Goal: Information Seeking & Learning: Learn about a topic

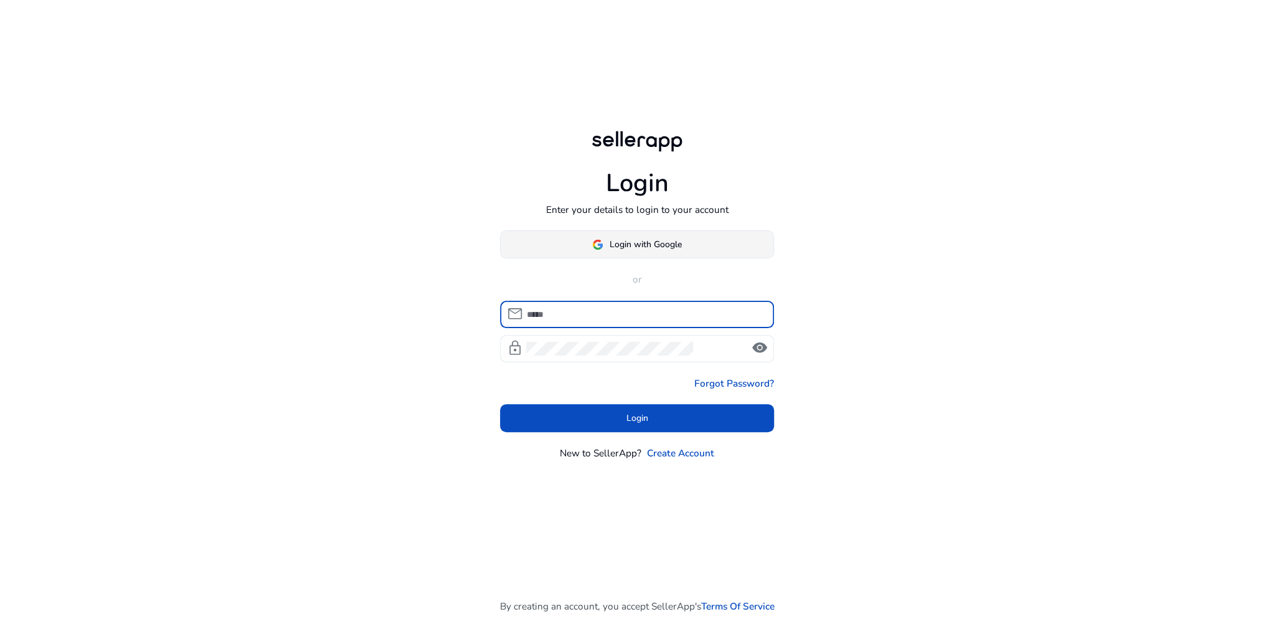
type input "**********"
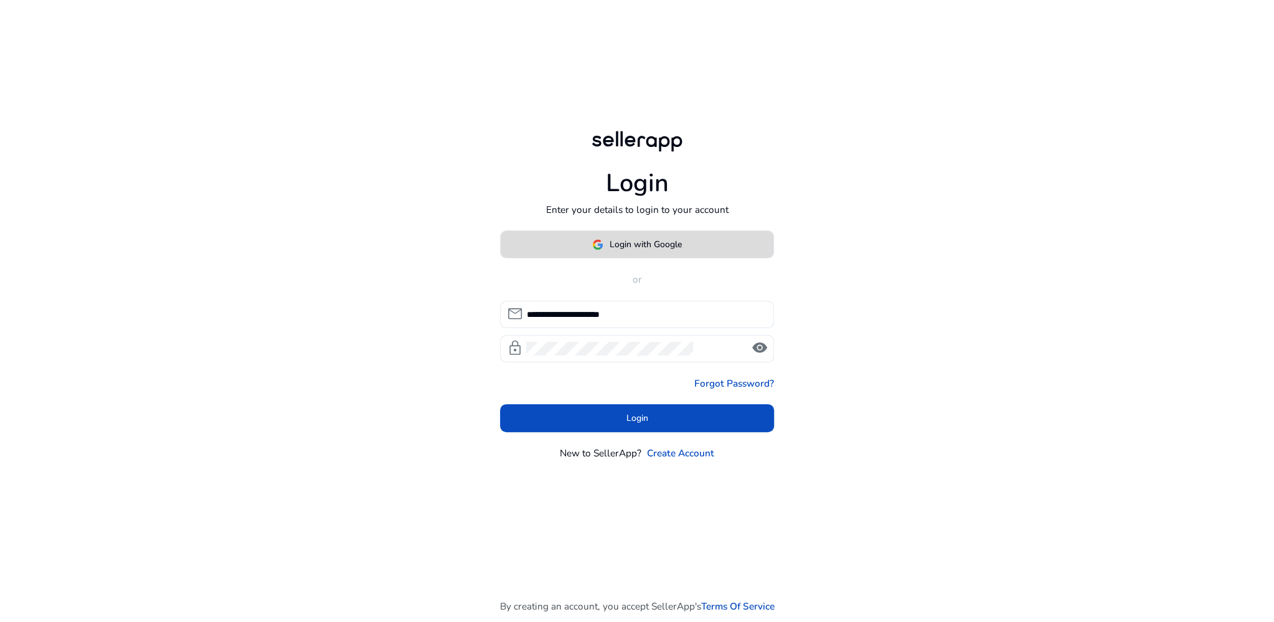
click at [649, 246] on span "Login with Google" at bounding box center [646, 244] width 72 height 13
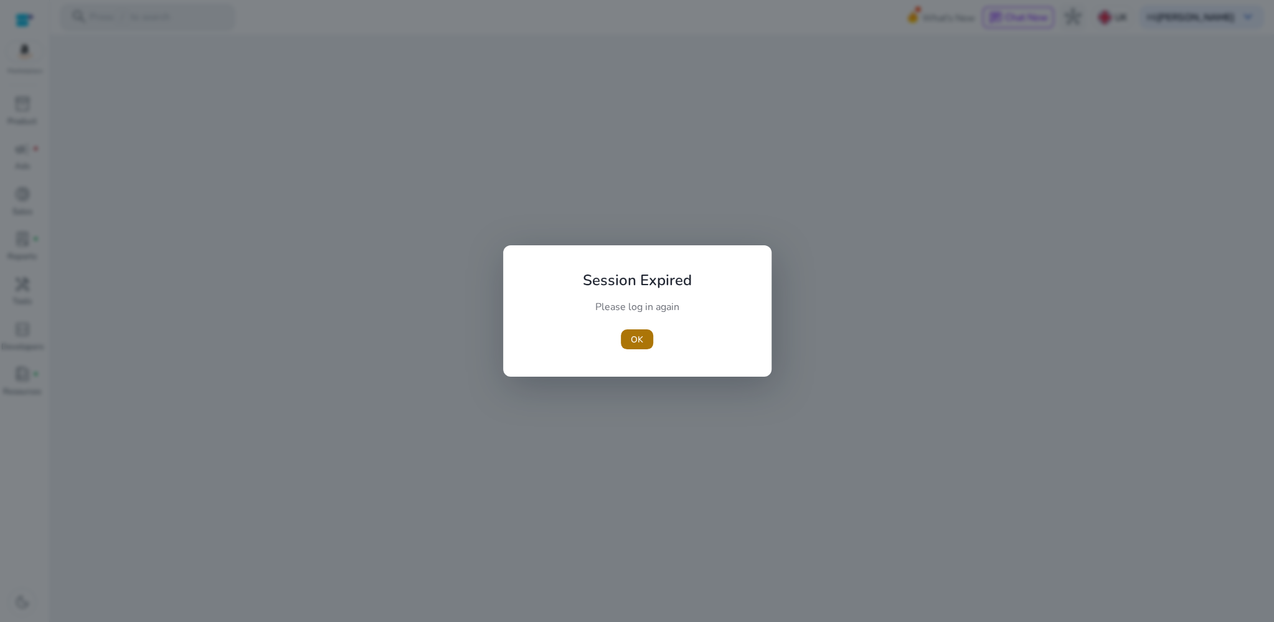
click at [640, 336] on span "OK" at bounding box center [637, 339] width 12 height 13
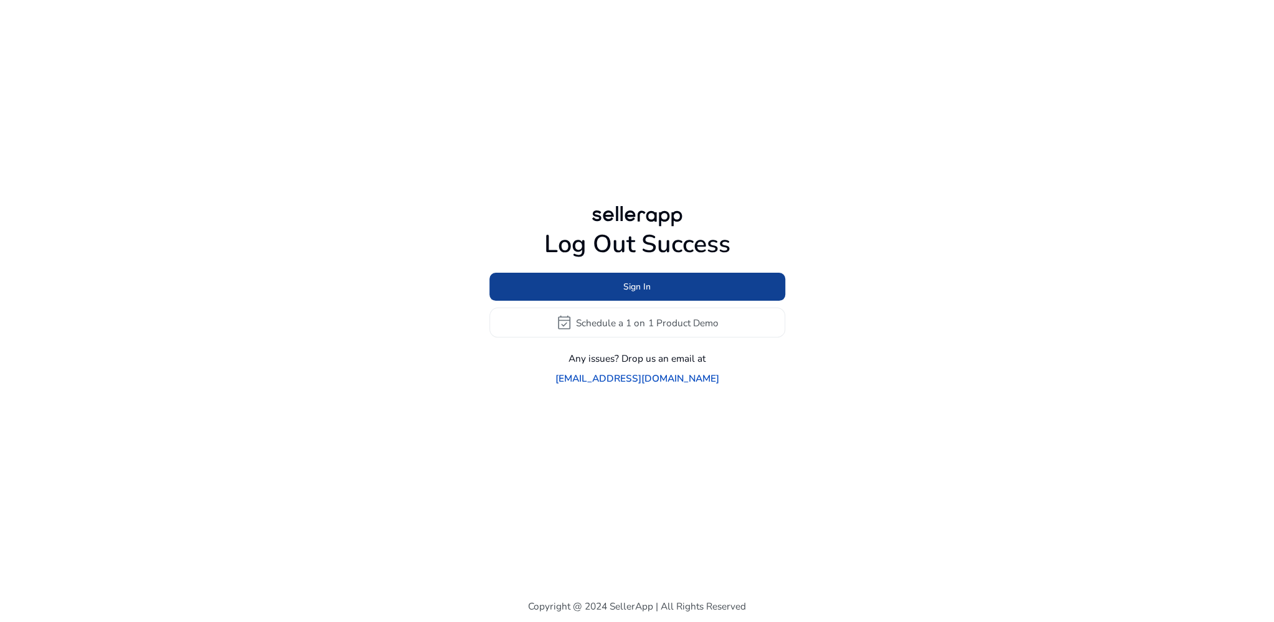
click at [633, 293] on span "Sign In" at bounding box center [636, 286] width 27 height 13
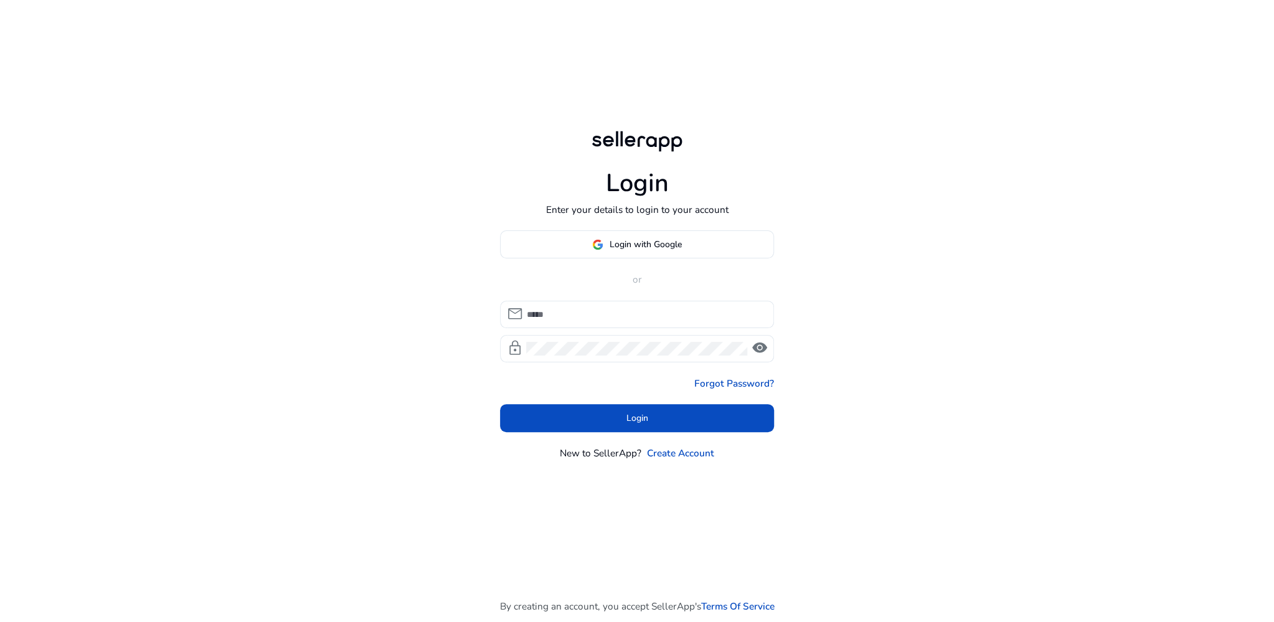
type input "**********"
click at [625, 248] on span "Login with Google" at bounding box center [646, 244] width 72 height 13
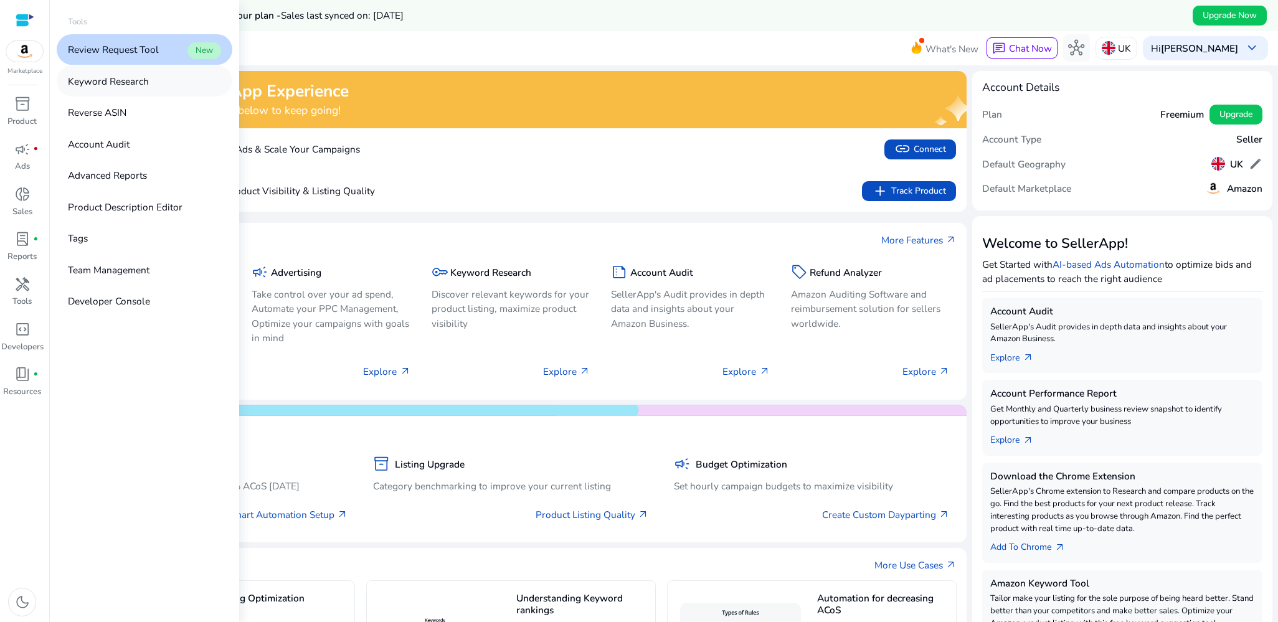
click at [127, 87] on p "Keyword Research" at bounding box center [108, 81] width 81 height 14
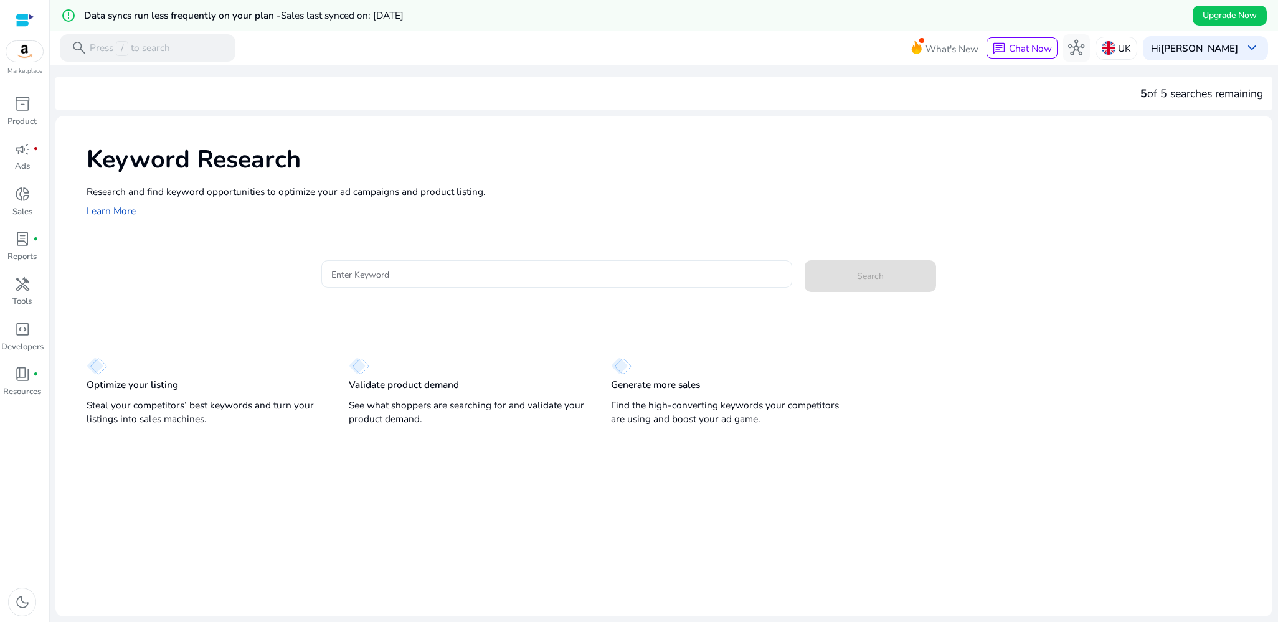
click at [412, 262] on div at bounding box center [556, 273] width 450 height 27
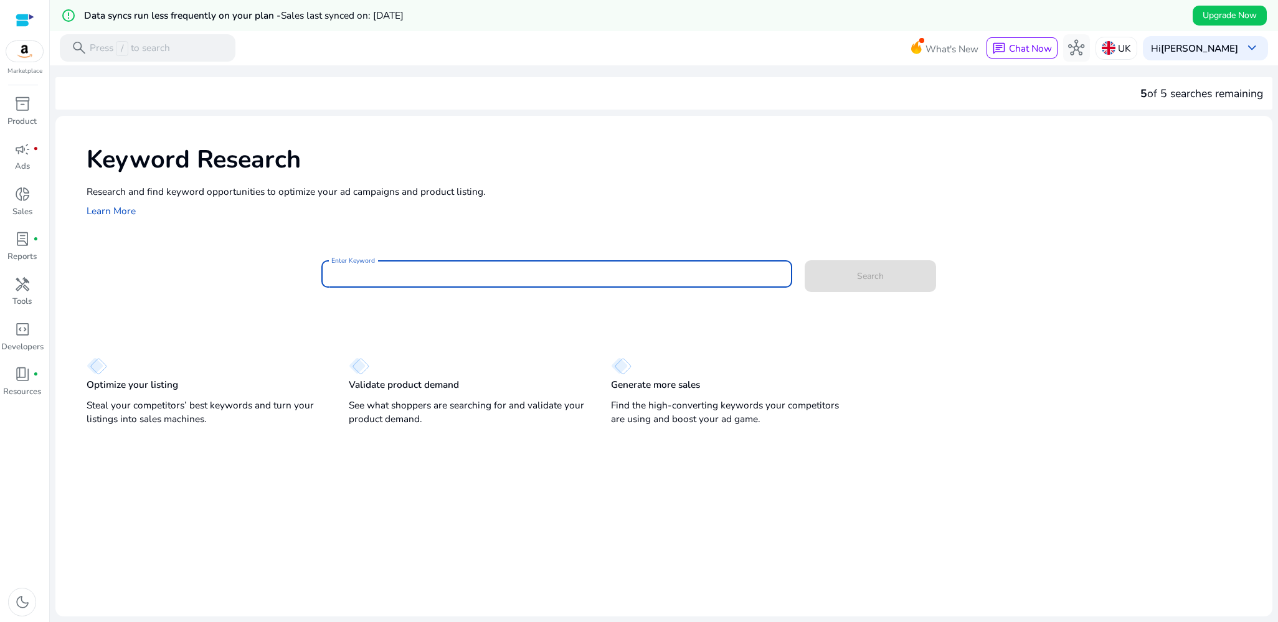
click at [411, 270] on input "Enter Keyword" at bounding box center [556, 274] width 450 height 14
type input "**********"
click at [805, 260] on button "Search" at bounding box center [870, 276] width 131 height 32
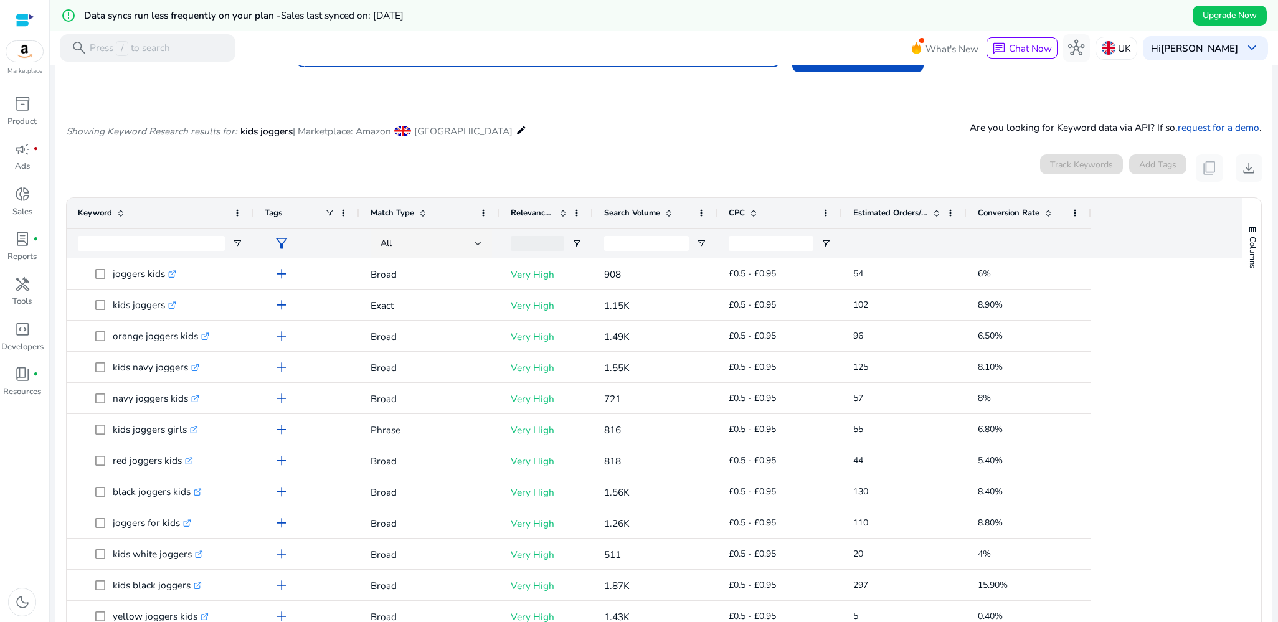
scroll to position [125, 0]
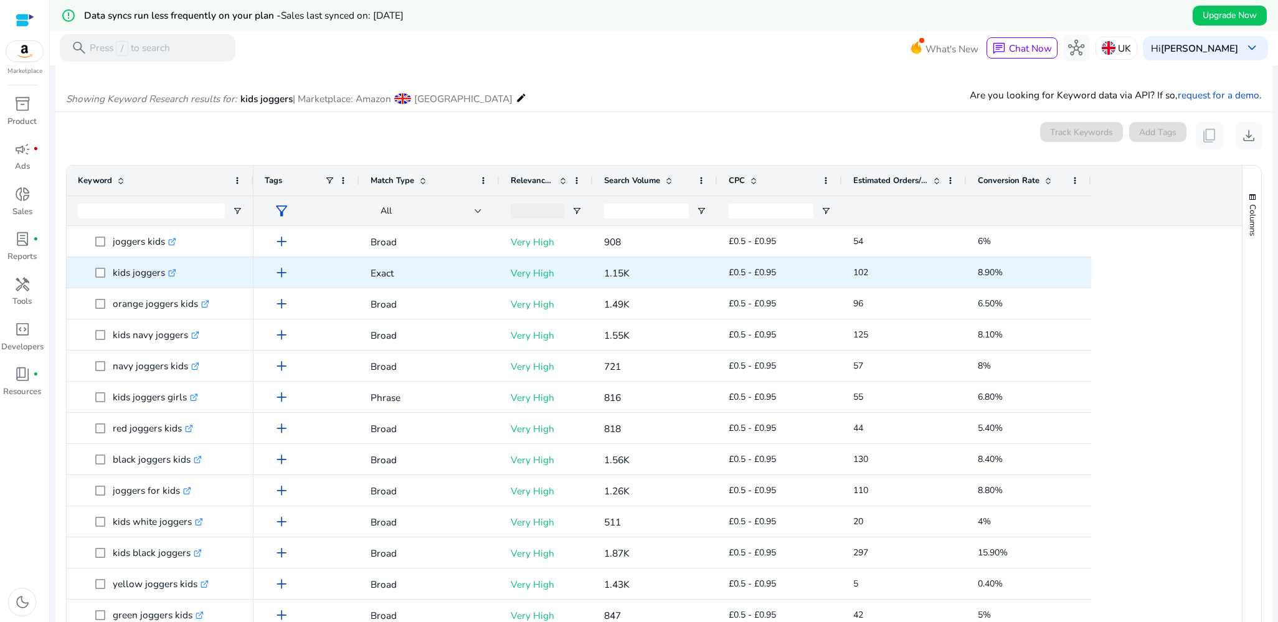
click at [108, 279] on span at bounding box center [103, 273] width 17 height 26
click at [108, 278] on span at bounding box center [103, 273] width 17 height 26
click at [125, 270] on p "kids joggers .st0{fill:#2c8af8}" at bounding box center [145, 273] width 64 height 26
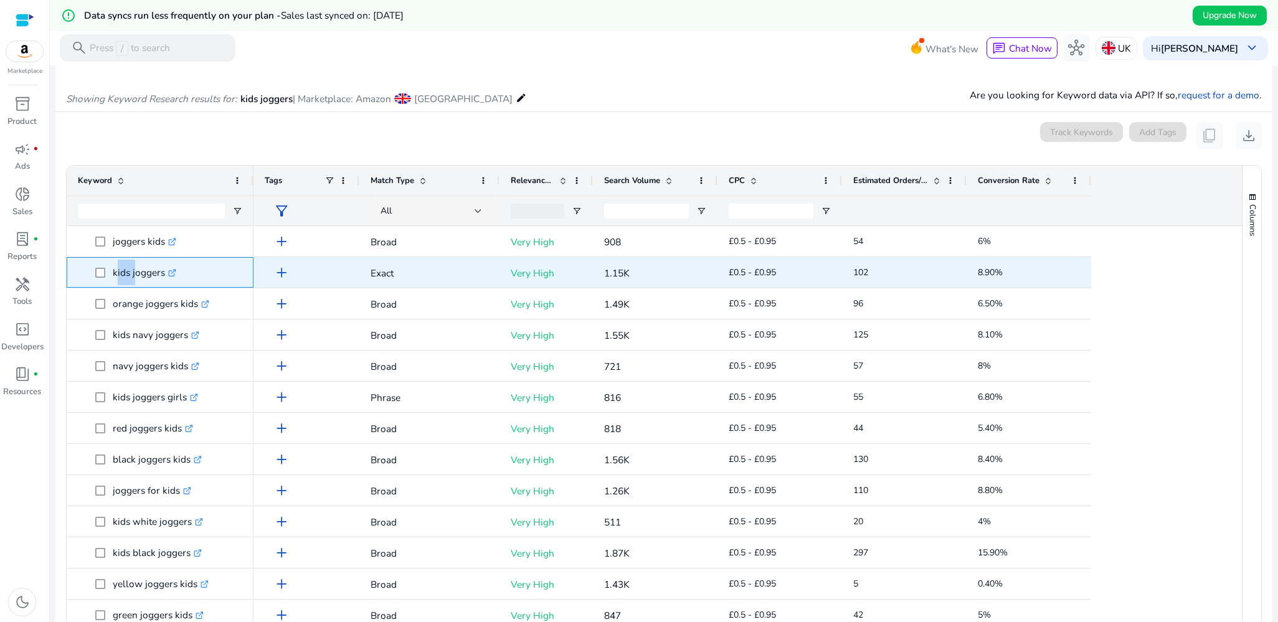
click at [125, 270] on p "kids joggers .st0{fill:#2c8af8}" at bounding box center [145, 273] width 64 height 26
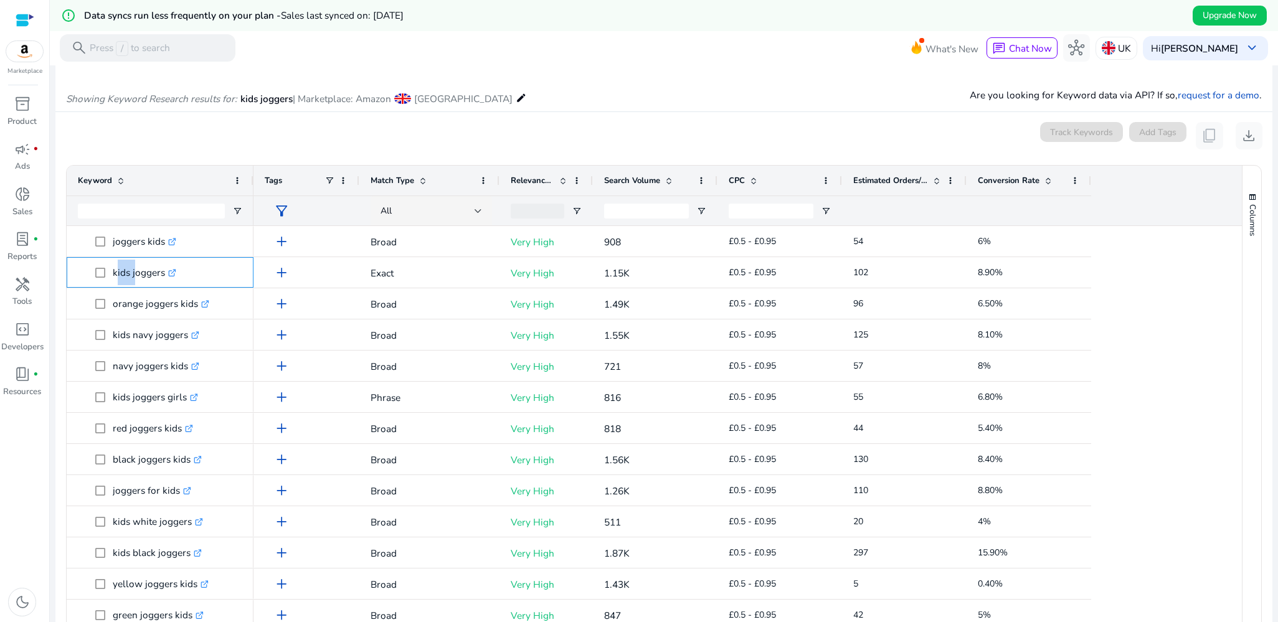
copy p "kids joggers"
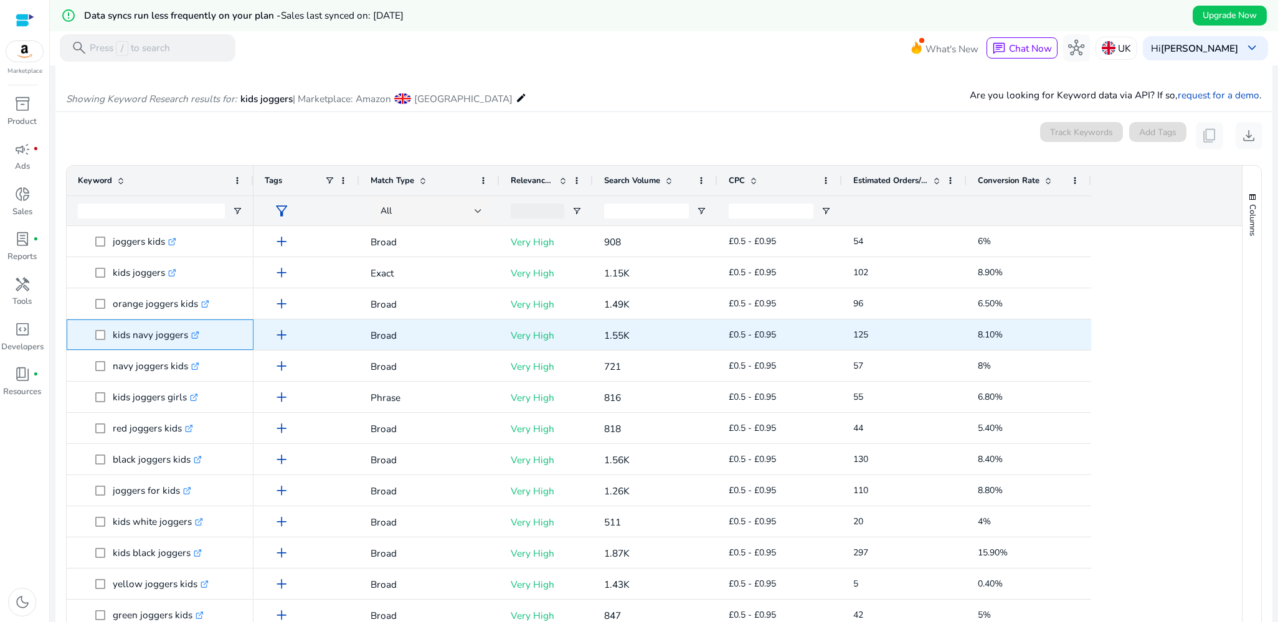
click at [132, 338] on p "kids navy joggers .st0{fill:#2c8af8}" at bounding box center [156, 335] width 87 height 26
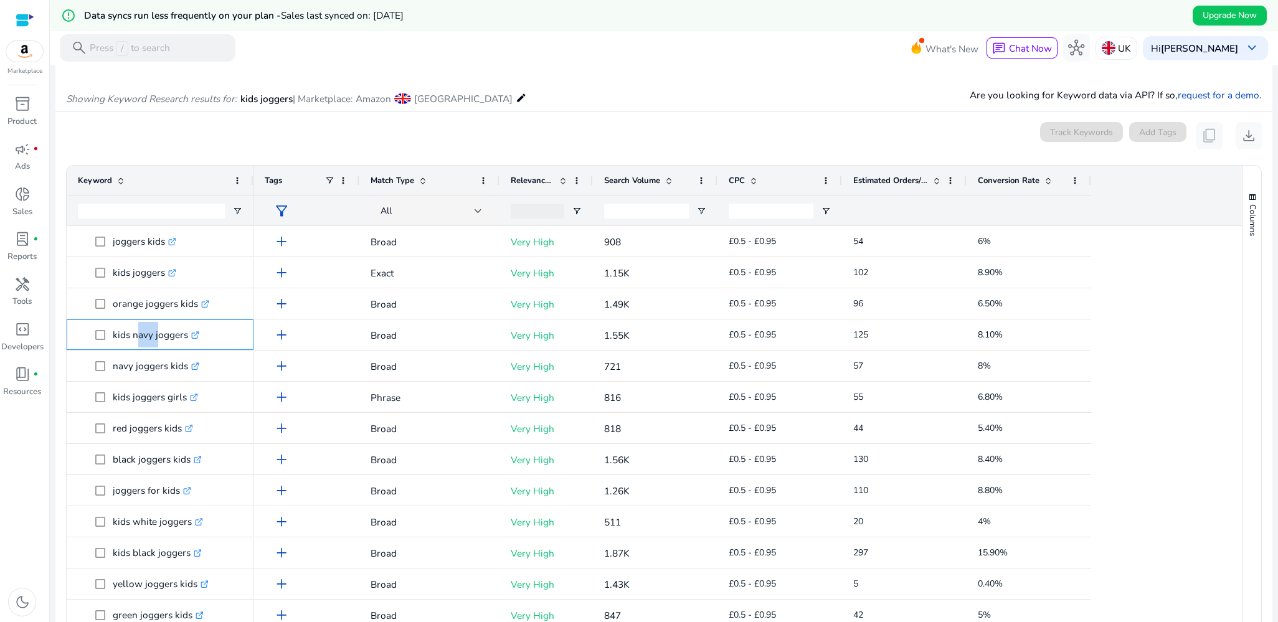
copy p "kids navy joggers"
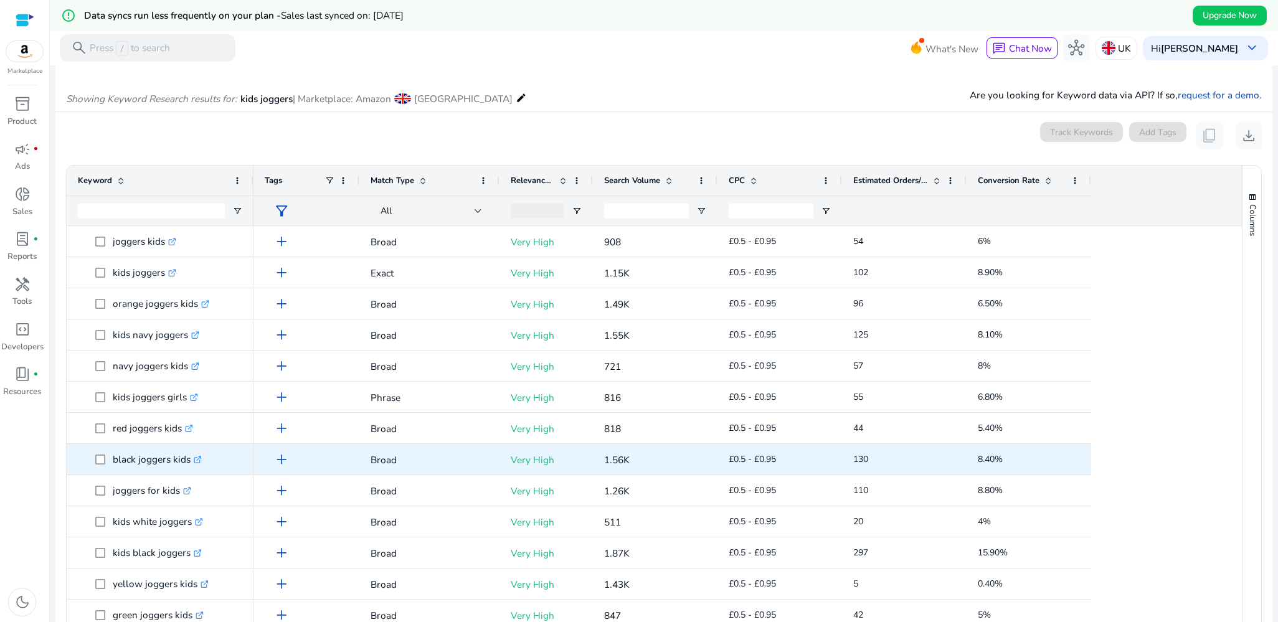
click at [127, 469] on p "black joggers kids .st0{fill:#2c8af8}" at bounding box center [157, 459] width 89 height 26
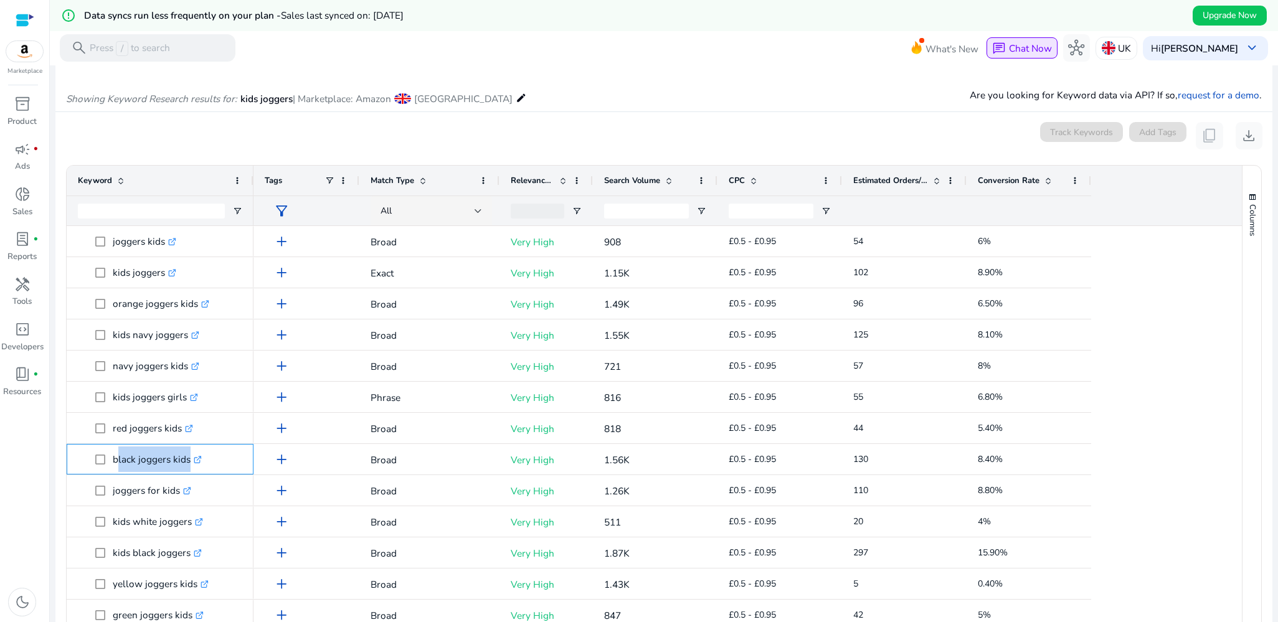
copy span "black joggers kids .st0{fill:#2c8af8}"
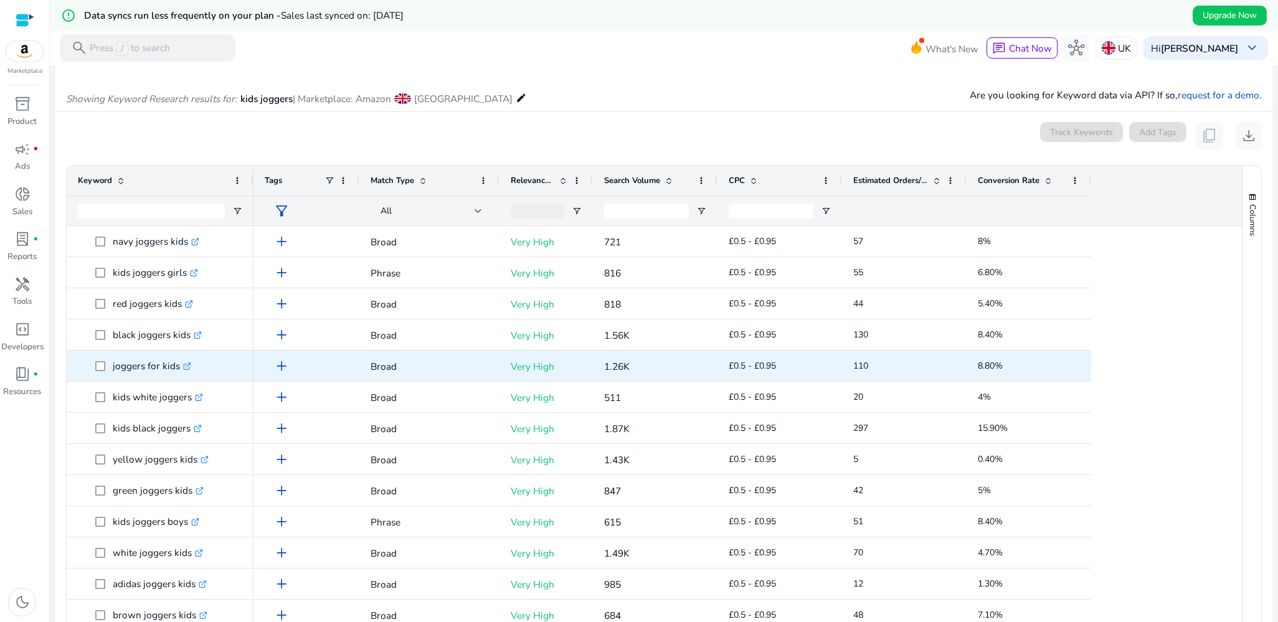
click at [142, 376] on p "joggers for kids .st0{fill:#2c8af8}" at bounding box center [152, 366] width 78 height 26
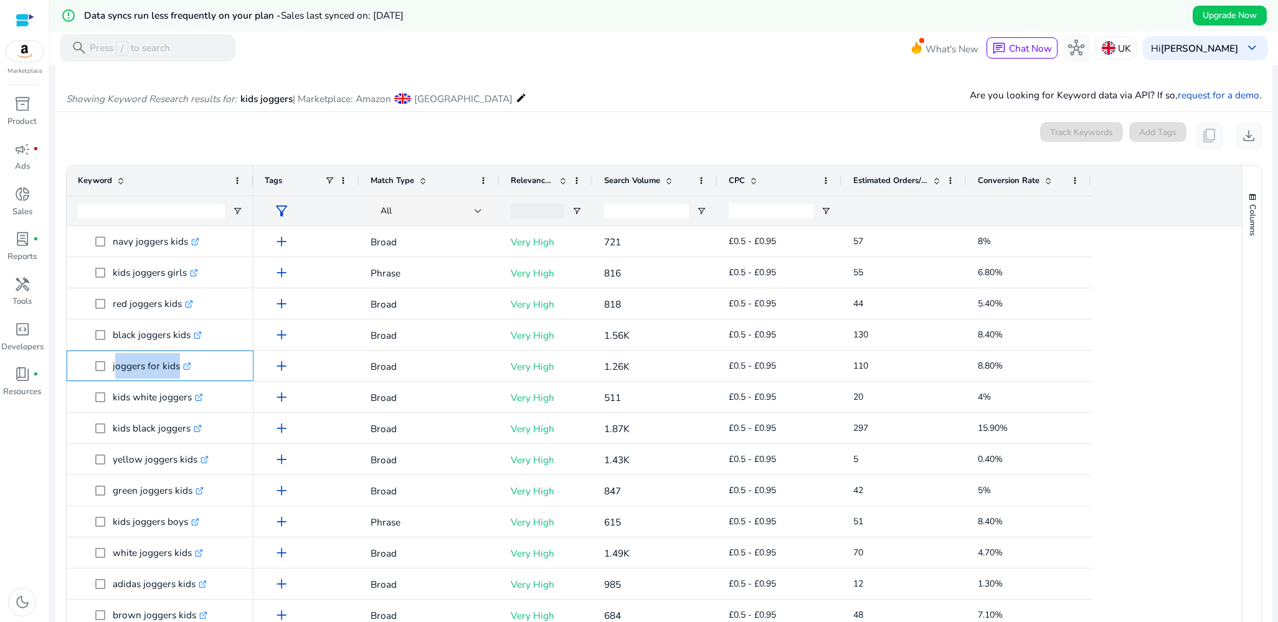
copy span "joggers for kids .st0{fill:#2c8af8}"
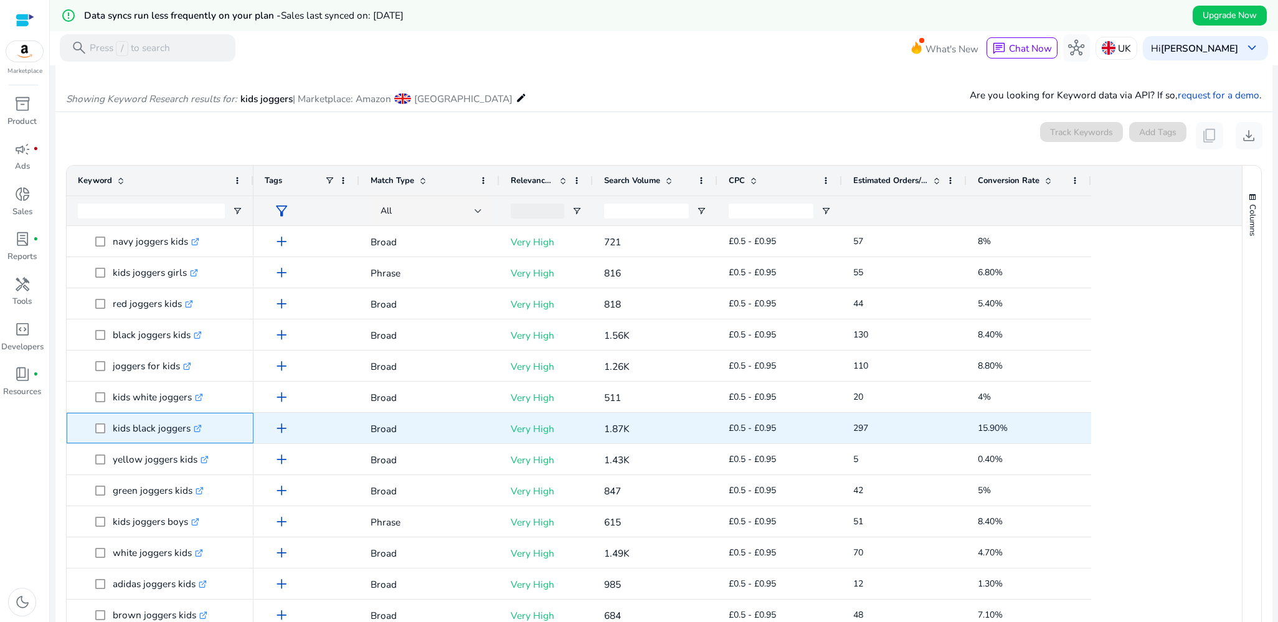
click at [129, 434] on p "kids black joggers .st0{fill:#2c8af8}" at bounding box center [157, 428] width 89 height 26
click at [128, 434] on p "kids black joggers .st0{fill:#2c8af8}" at bounding box center [157, 428] width 89 height 26
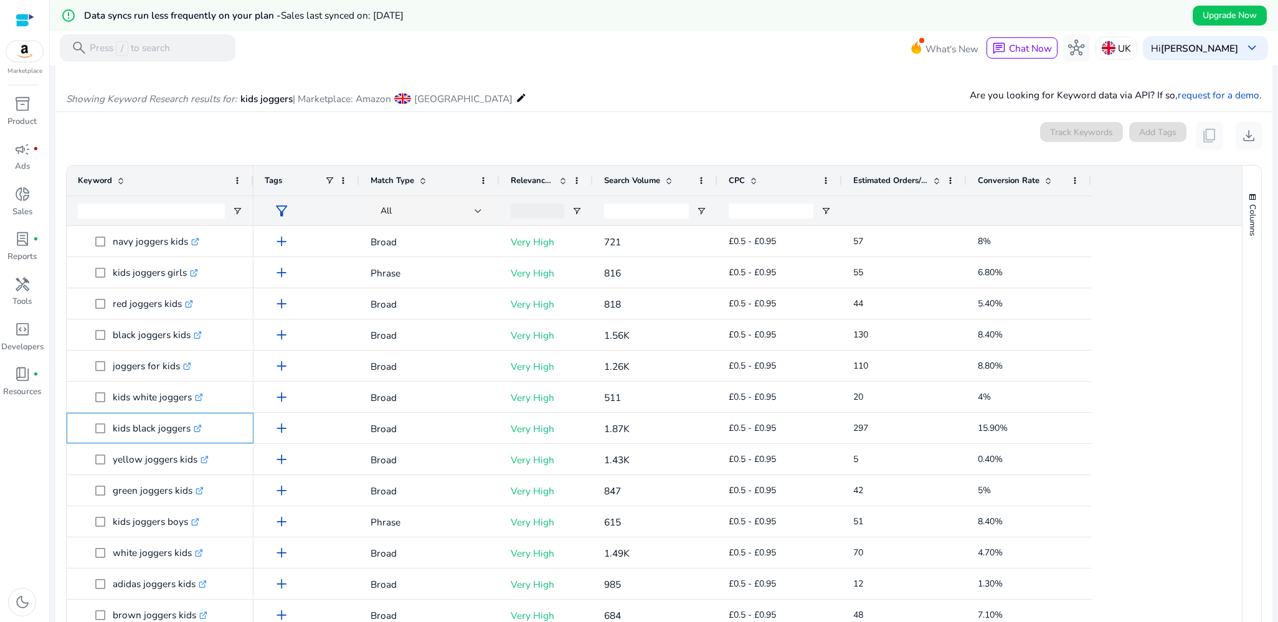
copy p "kids black joggers"
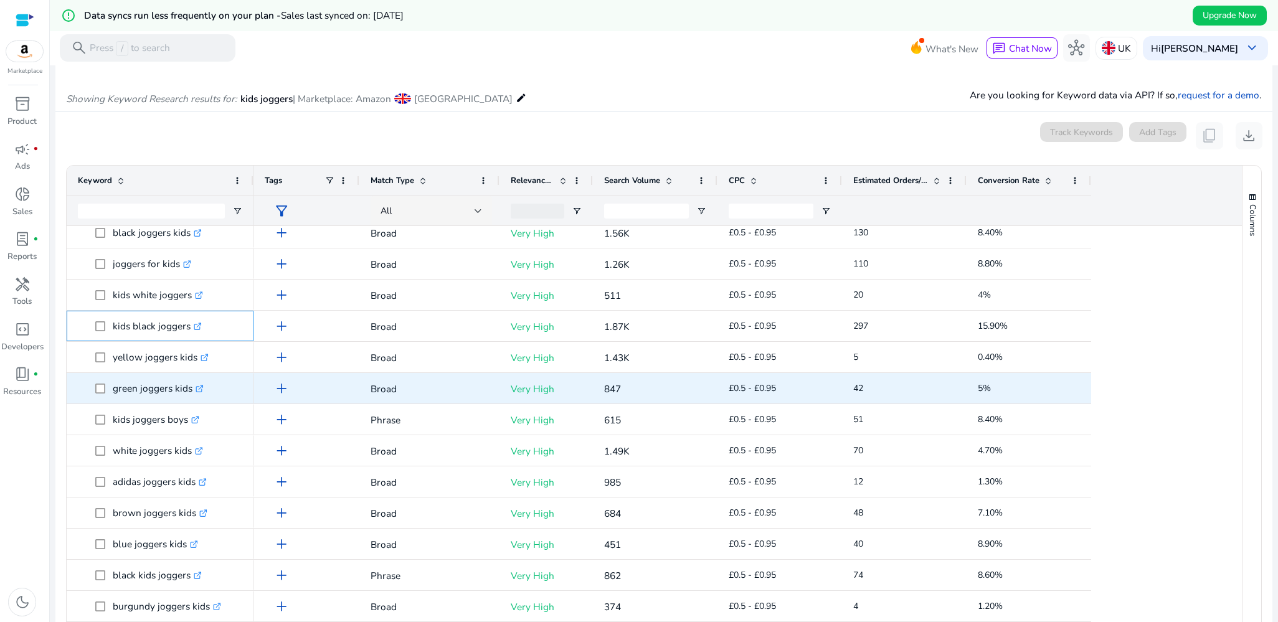
scroll to position [249, 0]
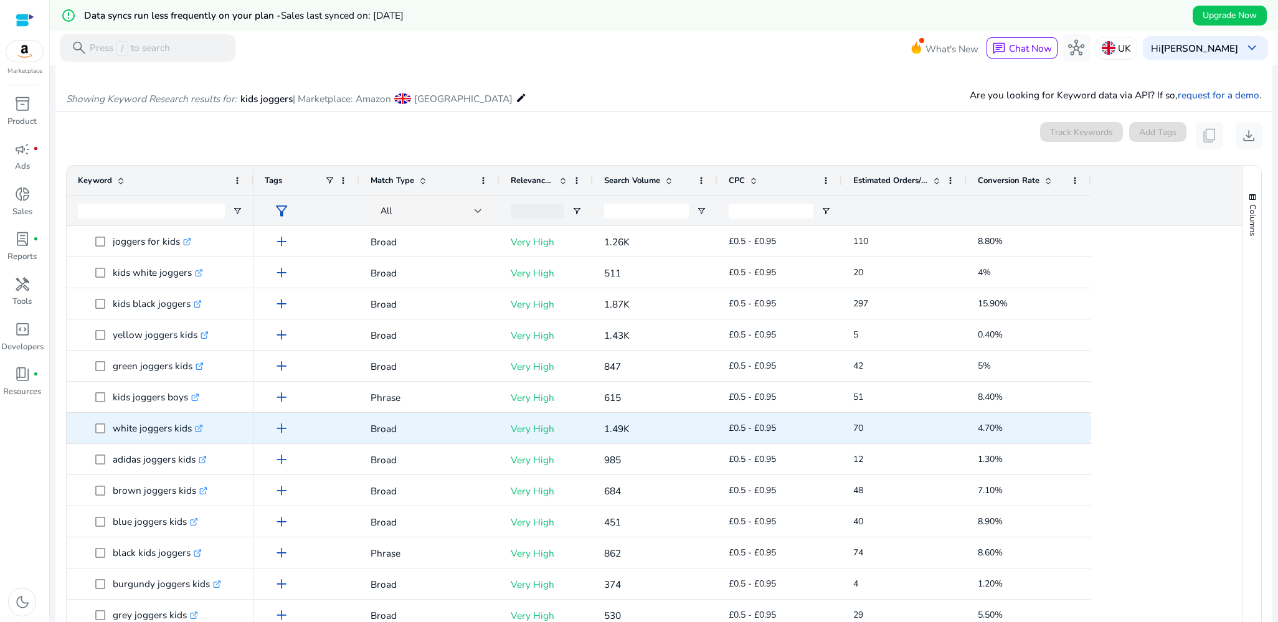
click at [122, 441] on div "white joggers kids .st0{fill:#2c8af8}" at bounding box center [160, 427] width 164 height 29
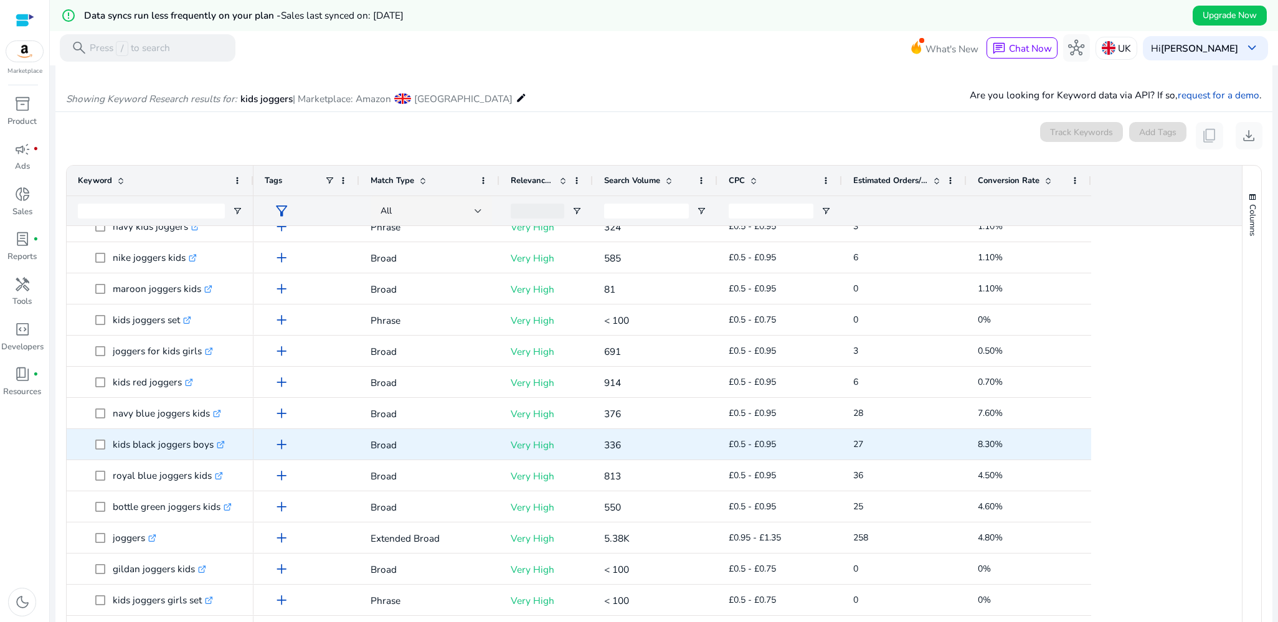
scroll to position [747, 0]
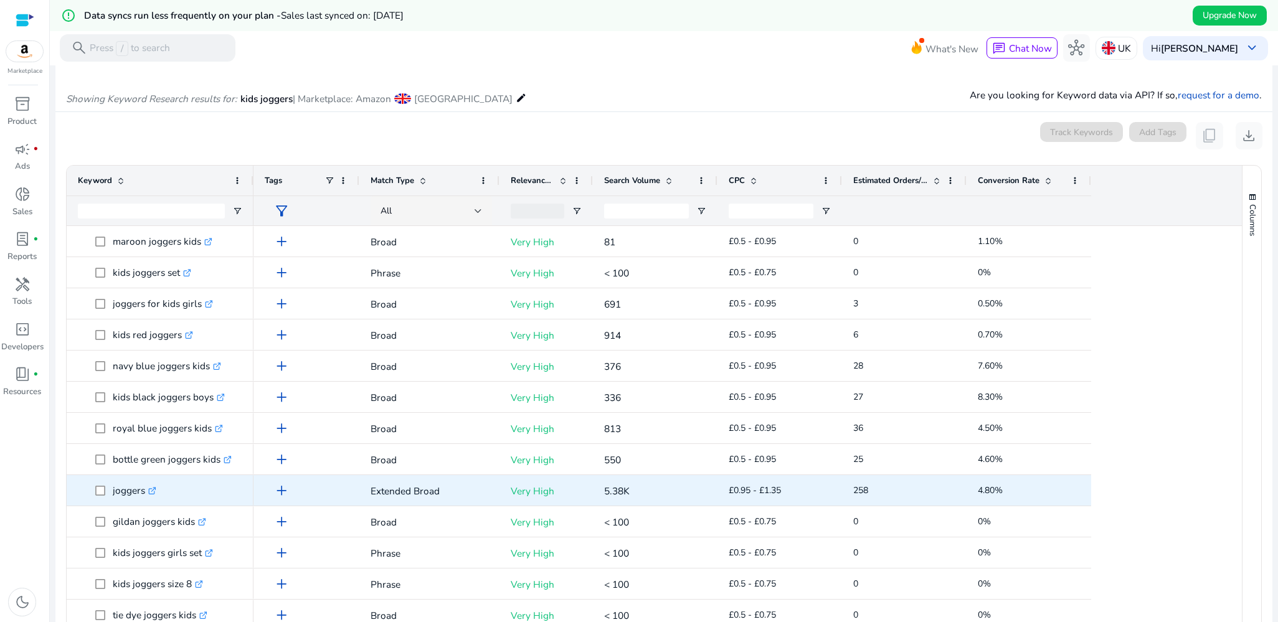
click at [124, 498] on p "joggers .st0{fill:#2c8af8}" at bounding box center [135, 491] width 44 height 26
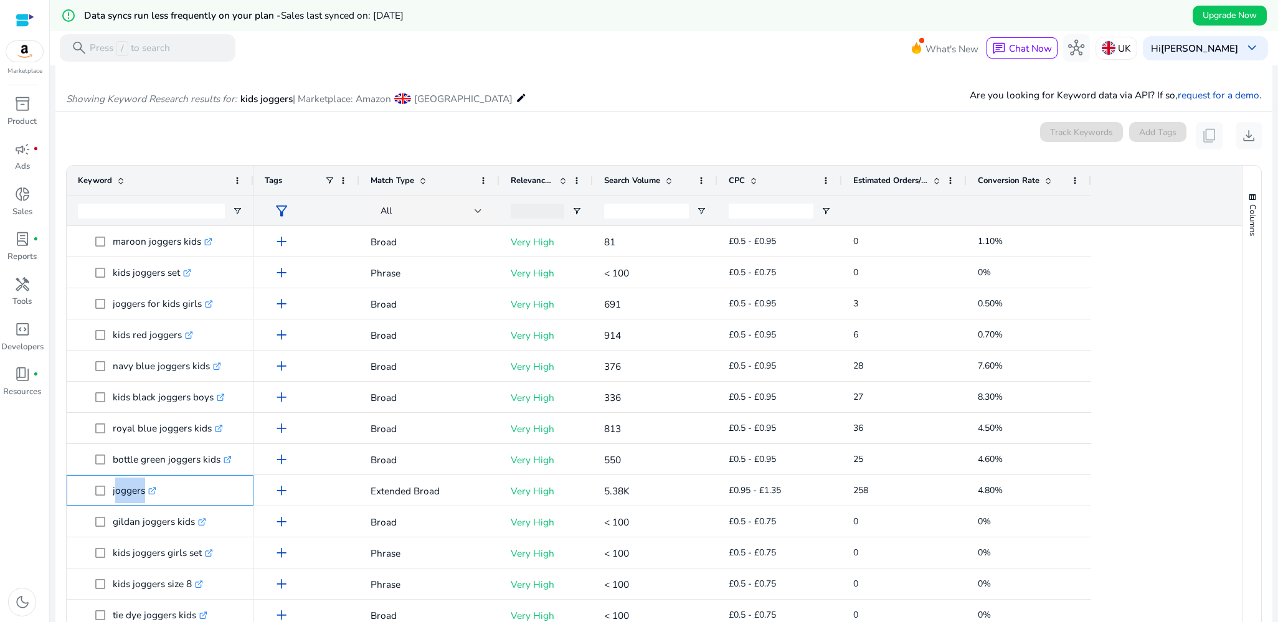
copy span "joggers .st0{fill:#2c8af8}"
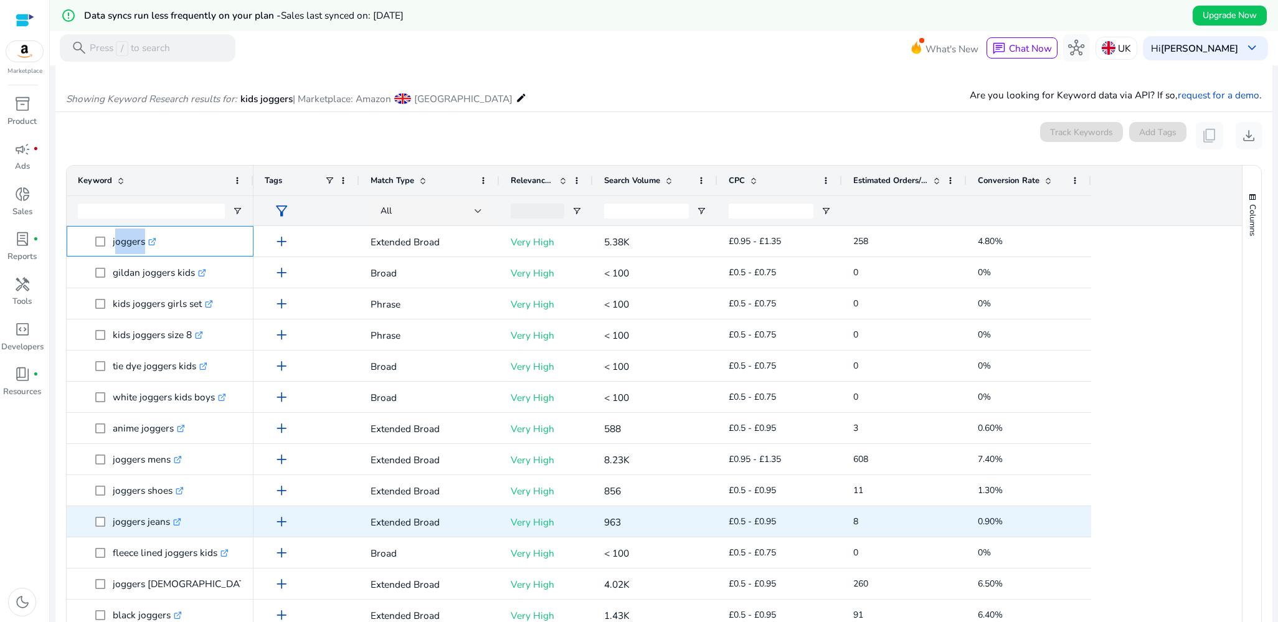
scroll to position [0, 0]
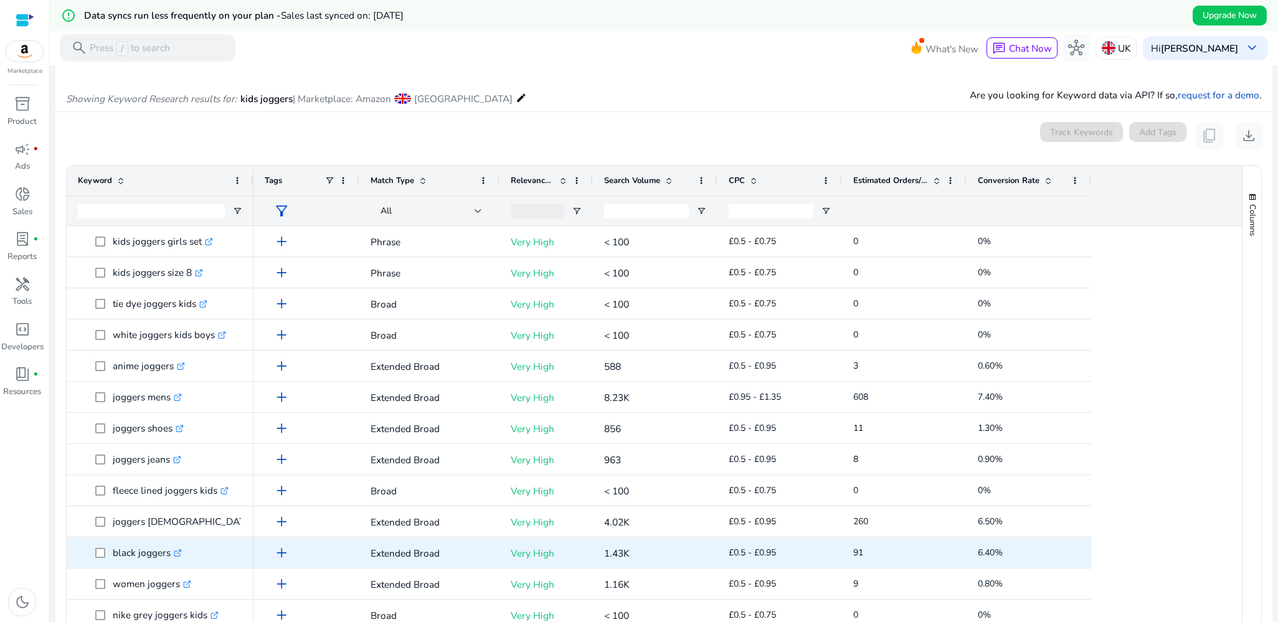
click at [131, 559] on p "black joggers .st0{fill:#2c8af8}" at bounding box center [147, 553] width 69 height 26
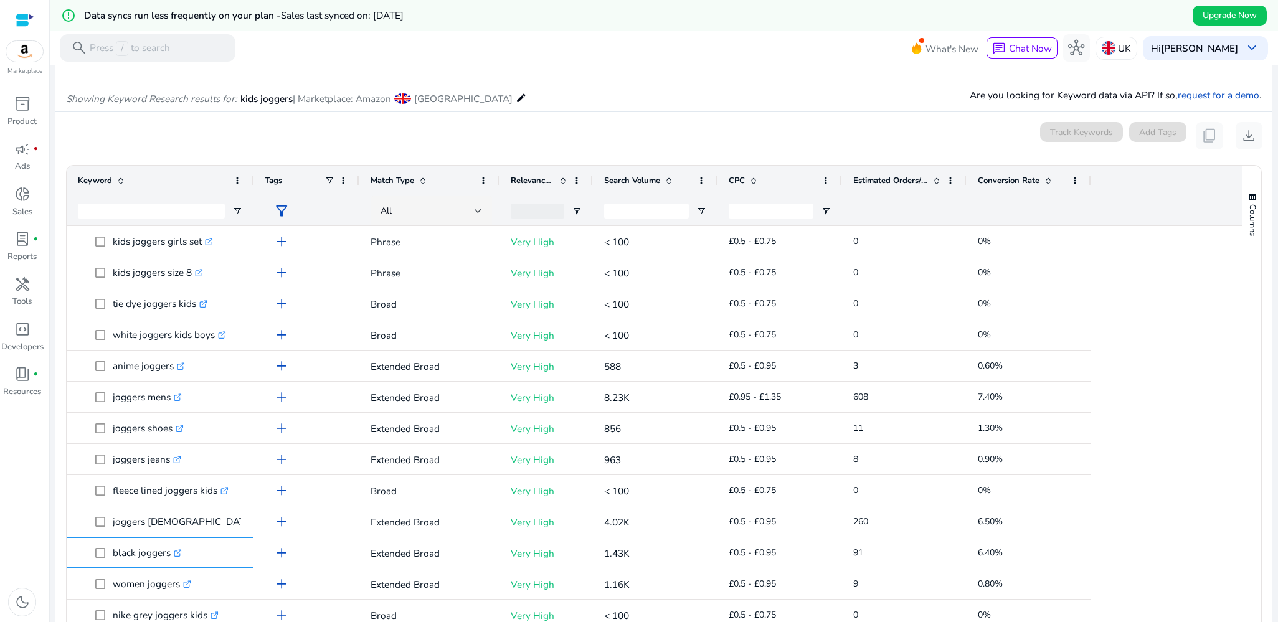
copy p "black joggers"
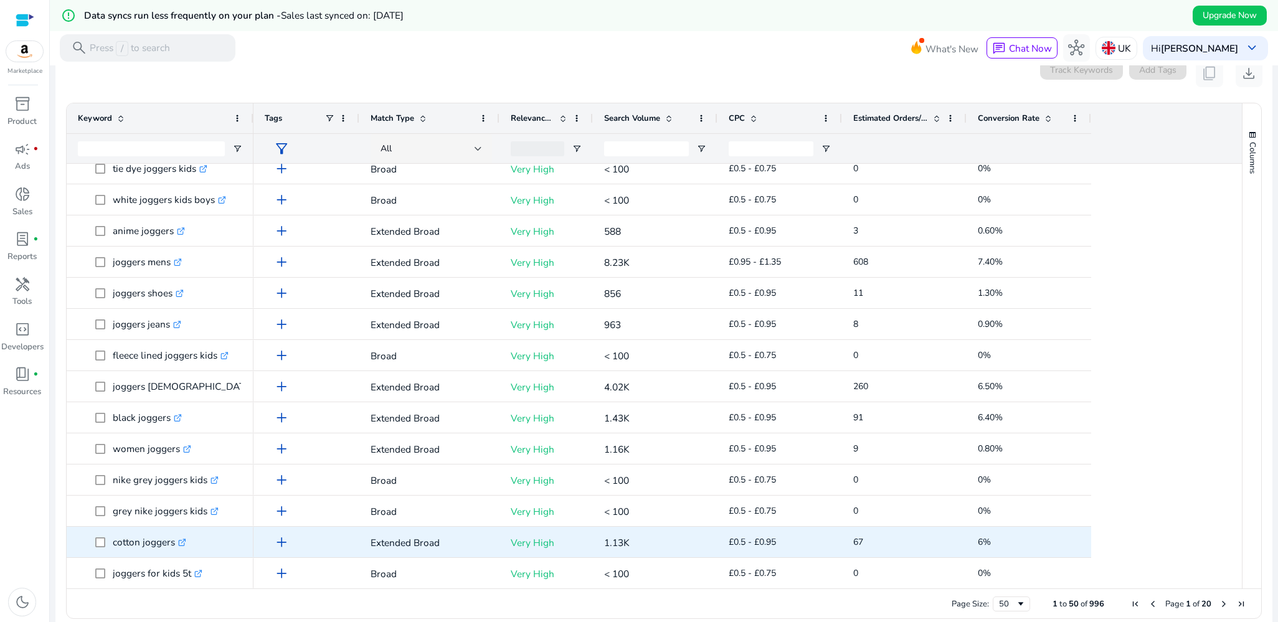
click at [136, 552] on p "cotton joggers .st0{fill:#2c8af8}" at bounding box center [149, 542] width 73 height 26
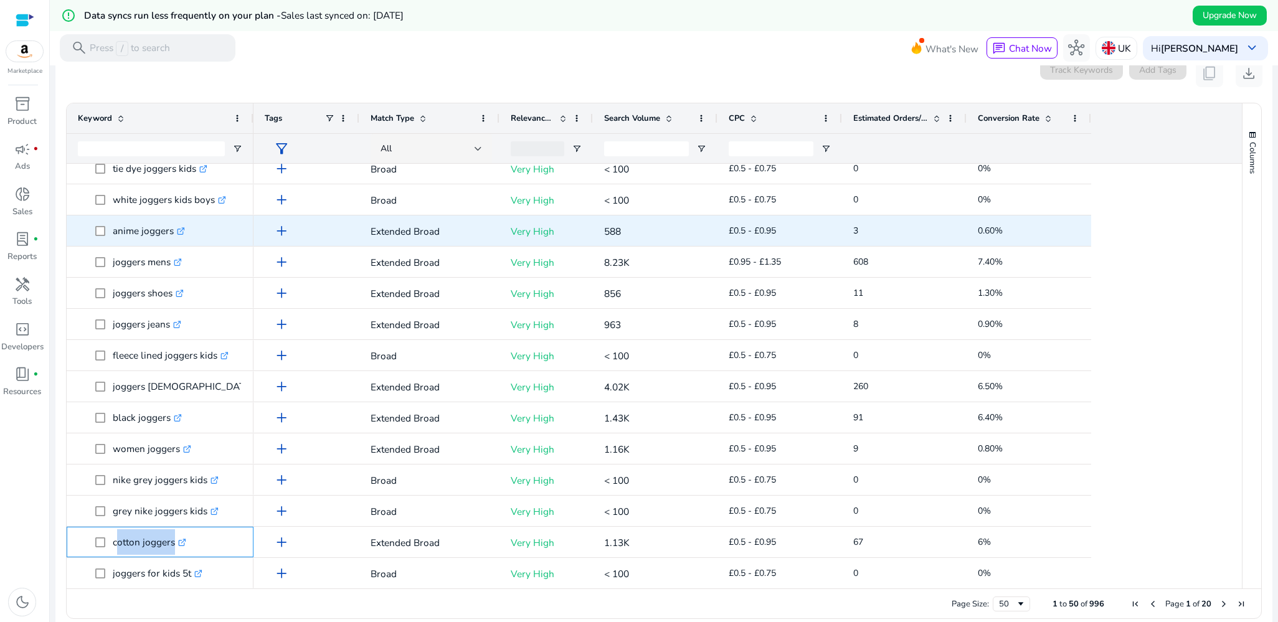
copy span "cotton joggers .st0{fill:#2c8af8}"
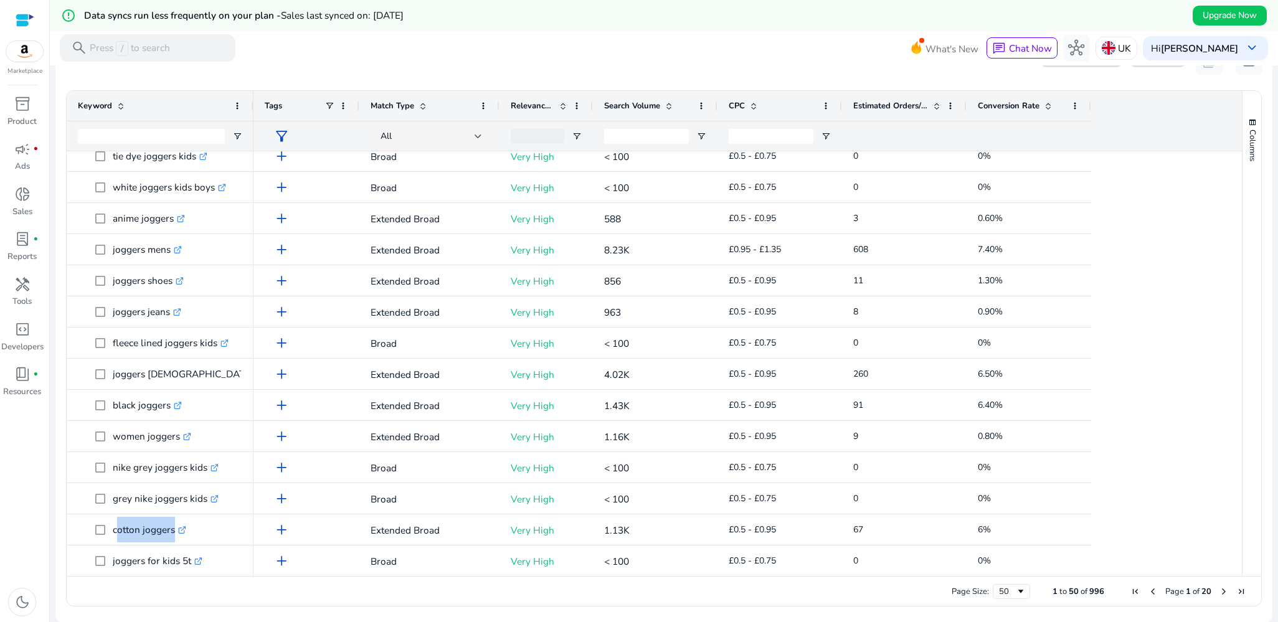
click at [1219, 590] on span "Next Page" at bounding box center [1224, 592] width 10 height 10
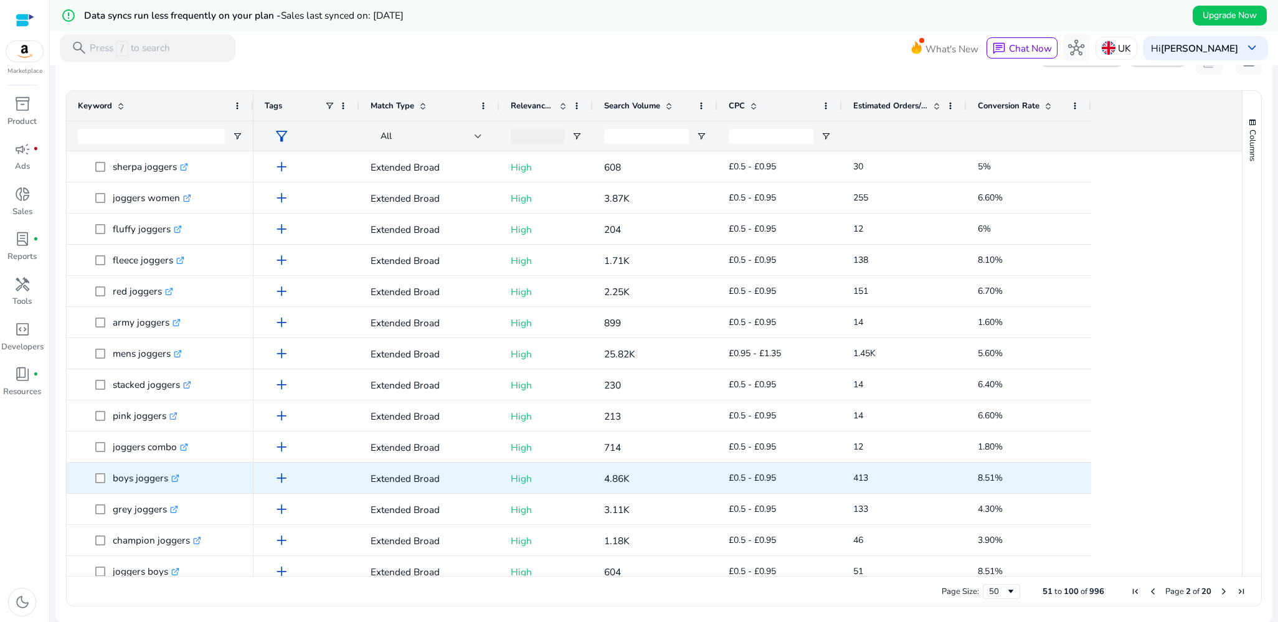
click at [115, 488] on p "boys joggers .st0{fill:#2c8af8}" at bounding box center [146, 478] width 67 height 26
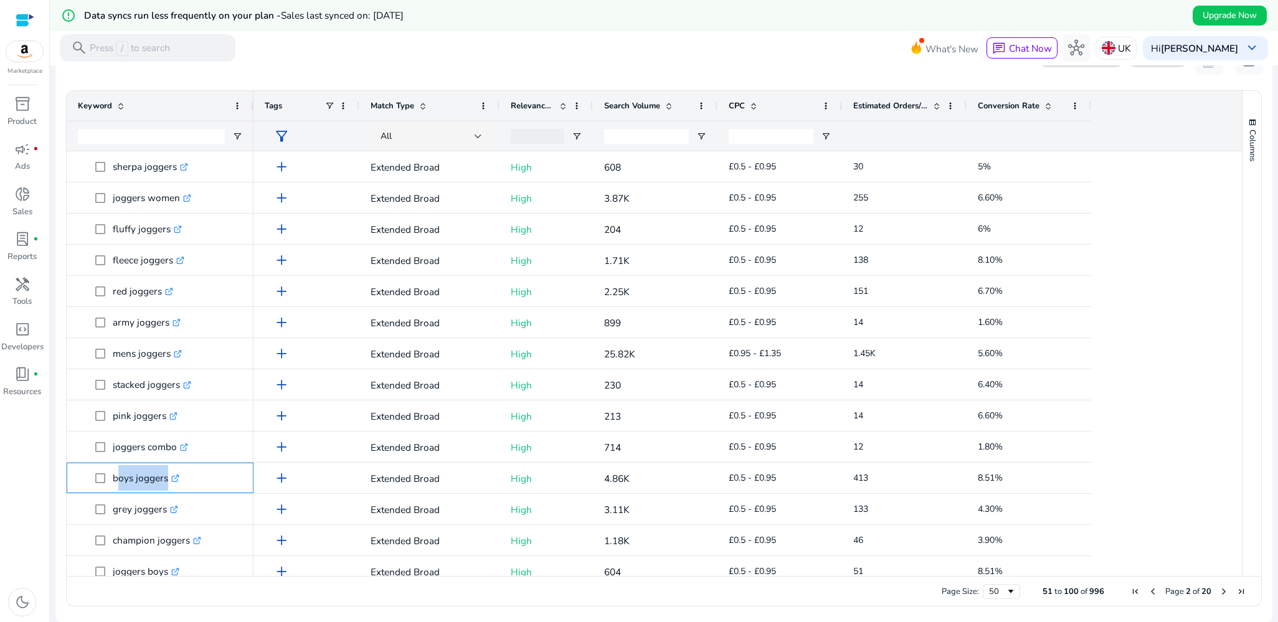
copy span "boys joggers .st0{fill:#2c8af8}"
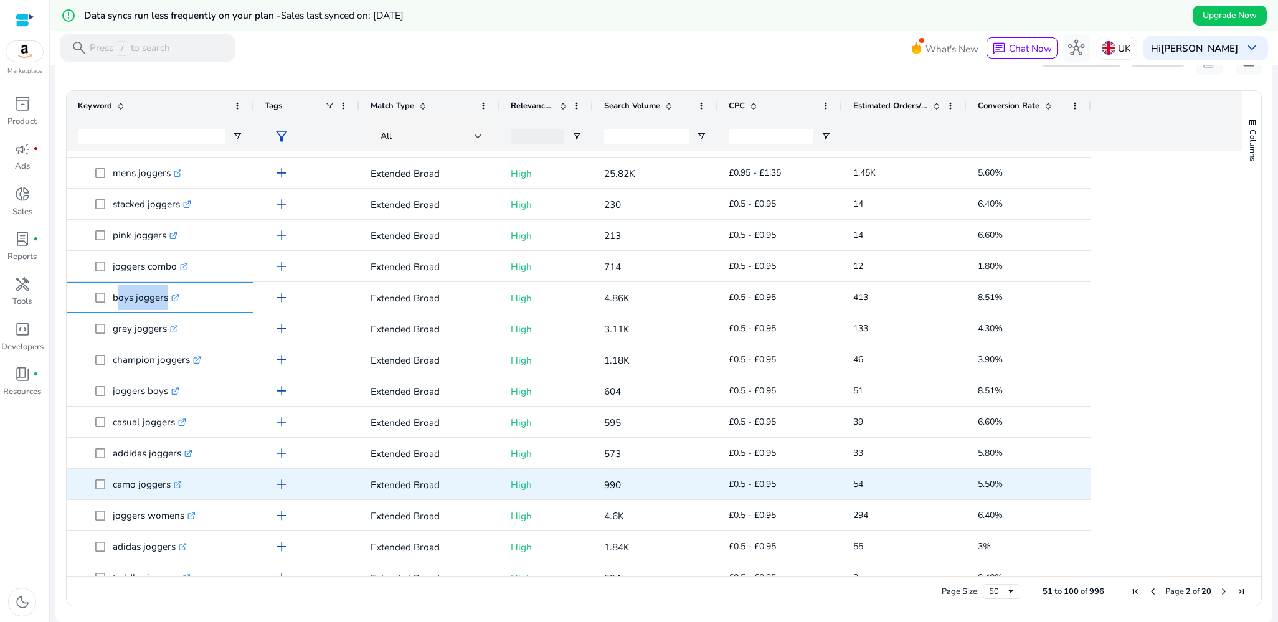
scroll to position [187, 0]
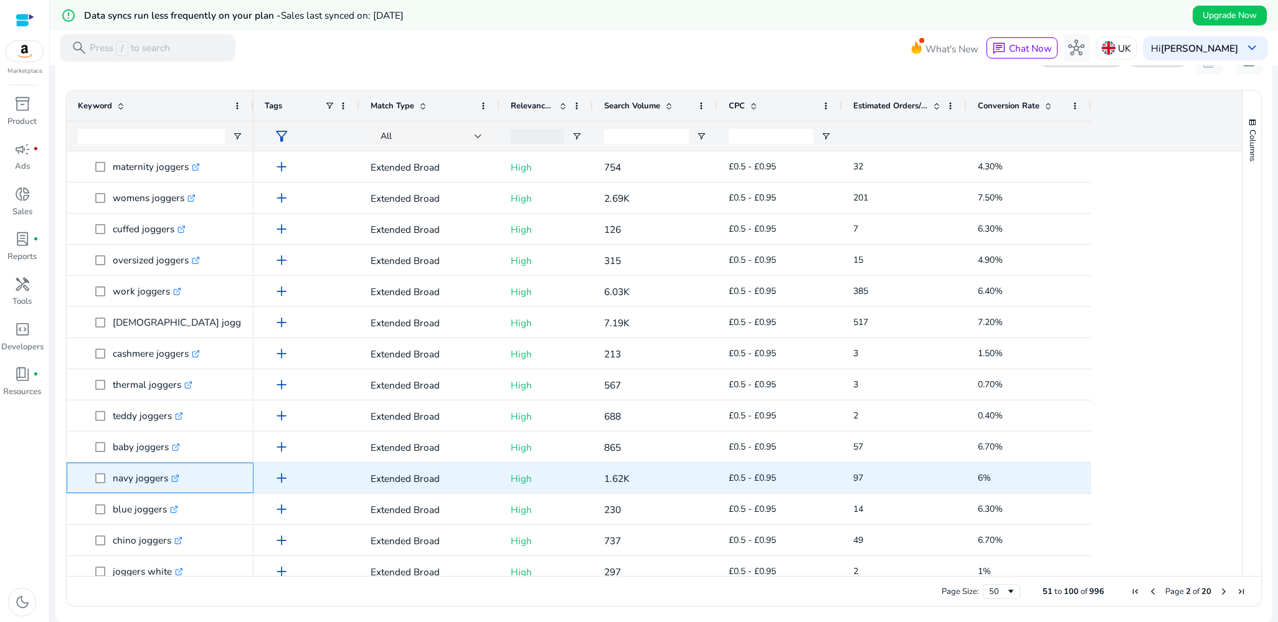
click at [122, 486] on p "navy joggers .st0{fill:#2c8af8}" at bounding box center [146, 478] width 67 height 26
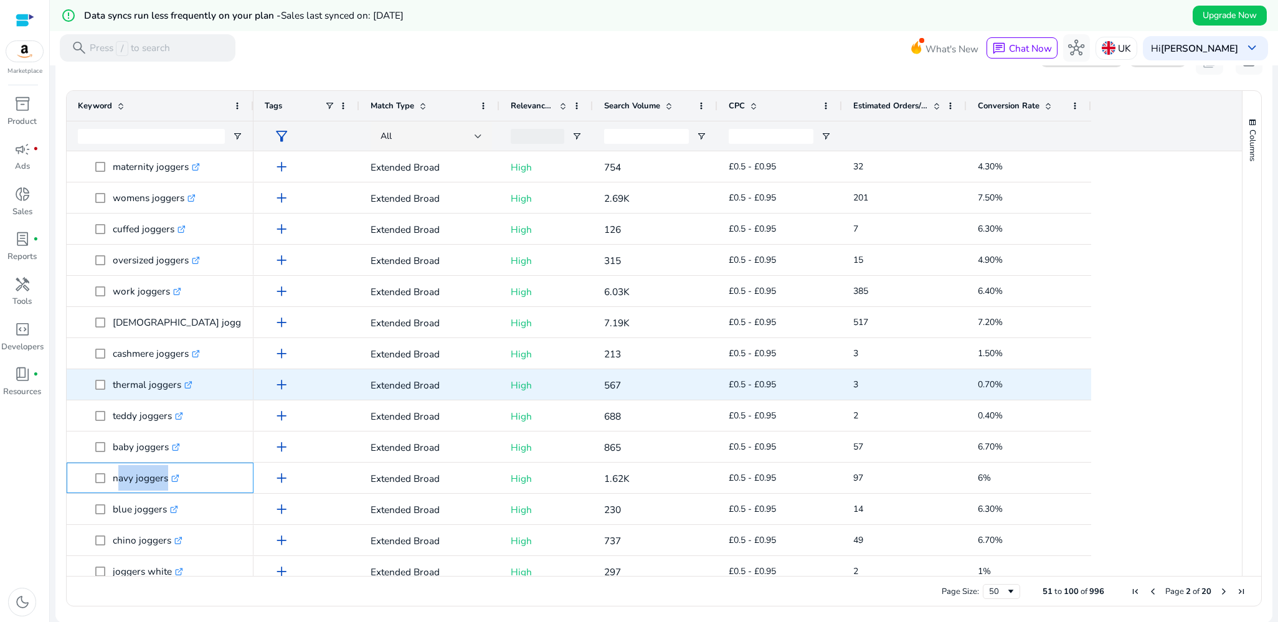
copy span "navy joggers .st0{fill:#2c8af8}"
